Goal: Information Seeking & Learning: Learn about a topic

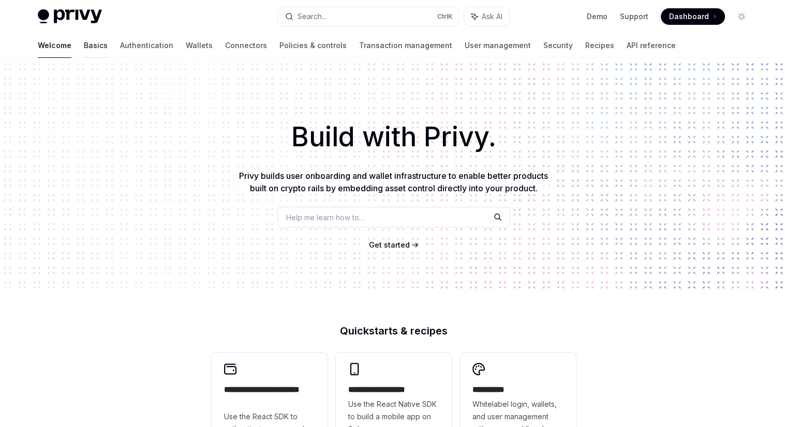
click at [84, 46] on link "Basics" at bounding box center [96, 45] width 24 height 25
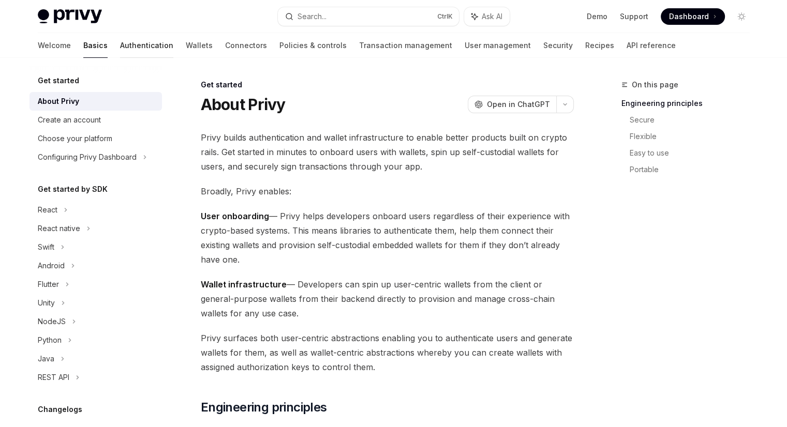
click at [120, 47] on link "Authentication" at bounding box center [146, 45] width 53 height 25
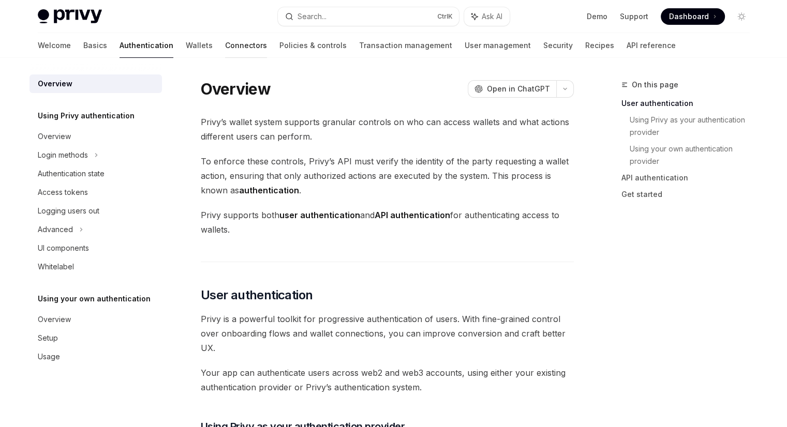
click at [225, 46] on link "Connectors" at bounding box center [246, 45] width 42 height 25
type textarea "*"
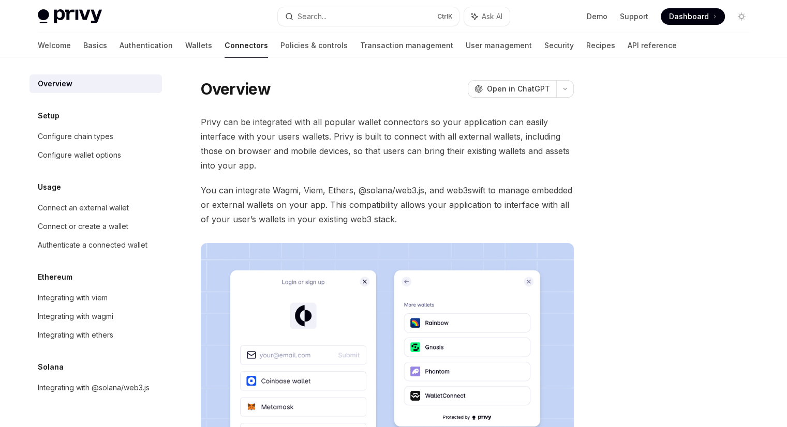
click at [677, 18] on span "Dashboard" at bounding box center [689, 16] width 40 height 10
